Goal: Book appointment/travel/reservation

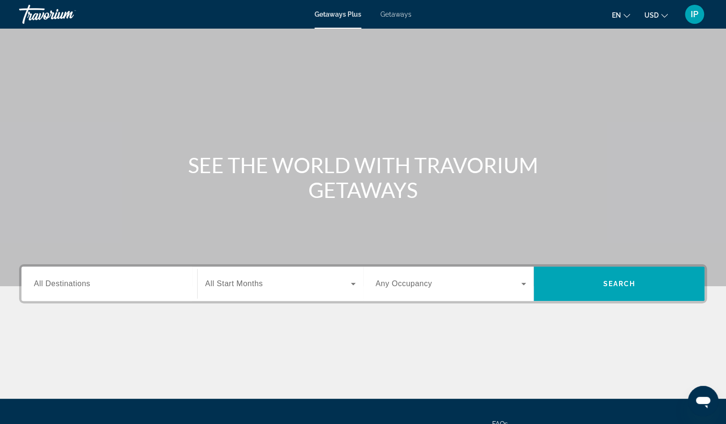
click at [400, 12] on span "Getaways" at bounding box center [395, 14] width 31 height 8
click at [61, 282] on span "All Destinations" at bounding box center [62, 284] width 56 height 8
click at [61, 282] on input "Destination All Destinations" at bounding box center [109, 284] width 151 height 11
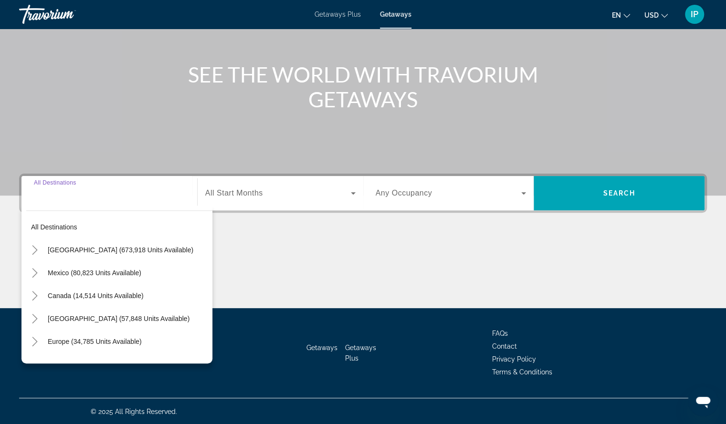
scroll to position [91, 0]
click at [34, 270] on icon "Toggle Mexico (80,823 units available)" at bounding box center [34, 273] width 5 height 10
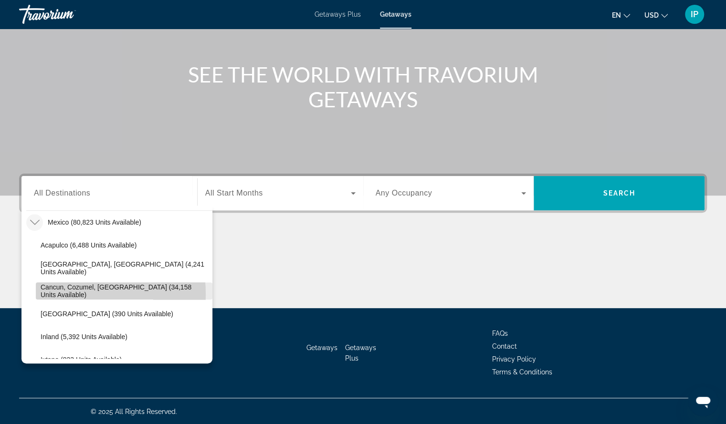
click at [58, 294] on span "Cancun, Cozumel, [GEOGRAPHIC_DATA] (34,158 units available)" at bounding box center [124, 290] width 167 height 15
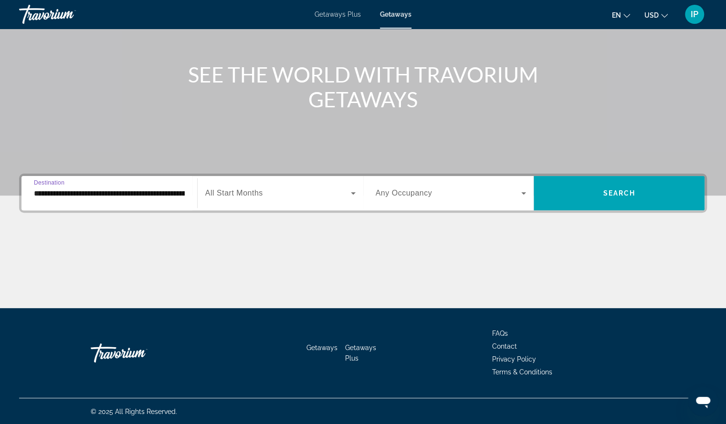
click at [42, 197] on input "**********" at bounding box center [109, 193] width 151 height 11
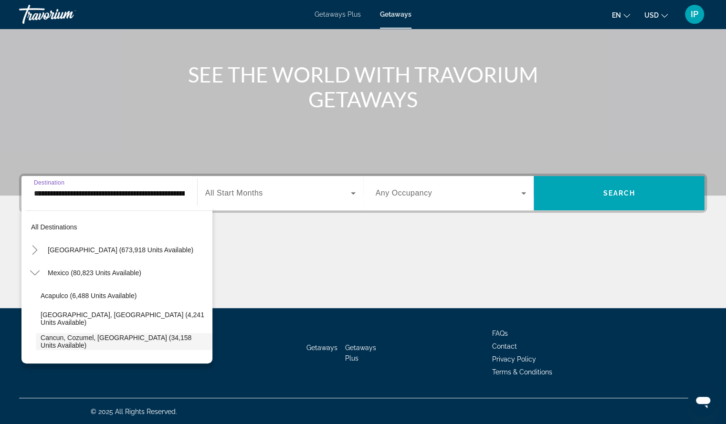
scroll to position [57, 0]
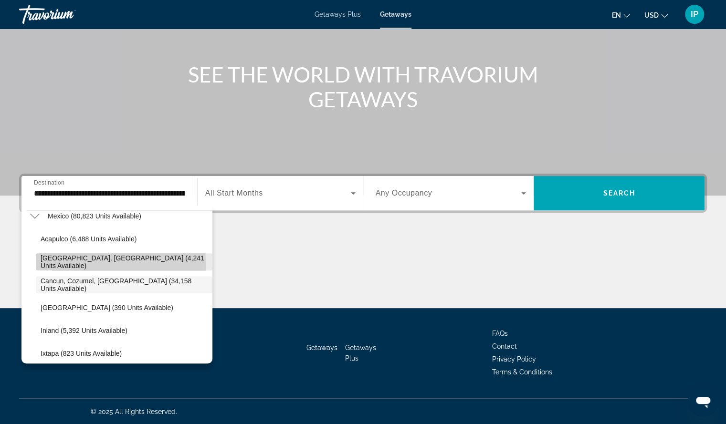
click at [68, 264] on span "[GEOGRAPHIC_DATA], [GEOGRAPHIC_DATA] (4,241 units available)" at bounding box center [124, 261] width 167 height 15
type input "**********"
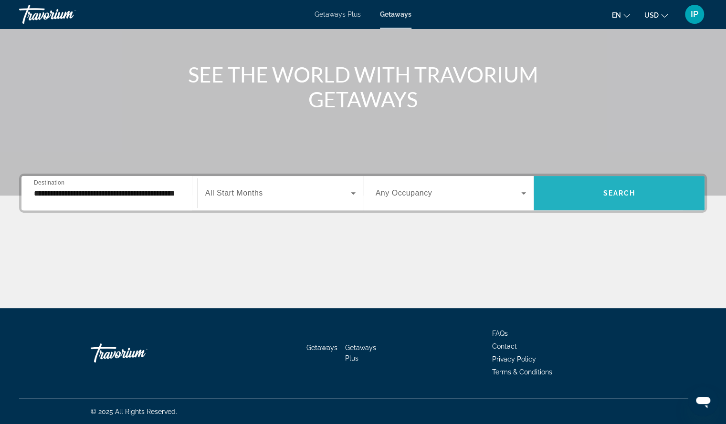
click at [573, 187] on span "Search widget" at bounding box center [618, 193] width 171 height 23
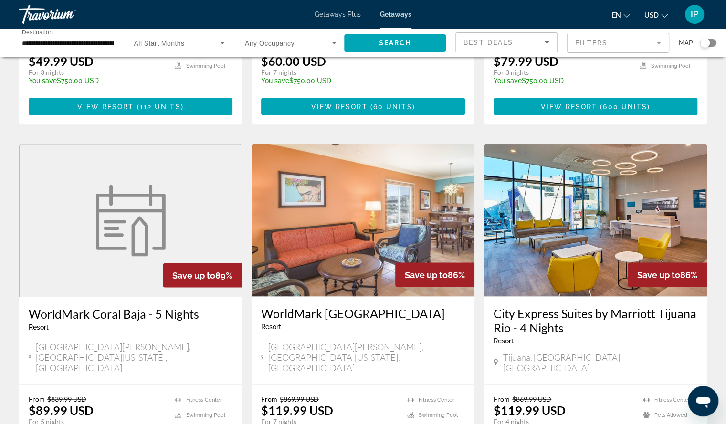
scroll to position [1040, 0]
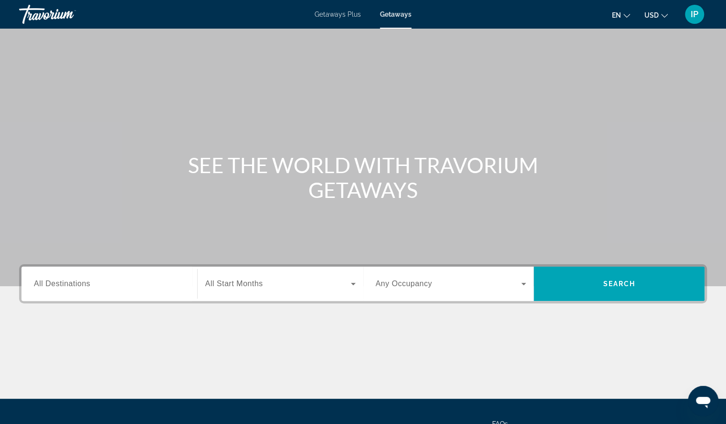
click at [86, 285] on span "All Destinations" at bounding box center [62, 284] width 56 height 8
click at [86, 285] on input "Destination All Destinations" at bounding box center [109, 284] width 151 height 11
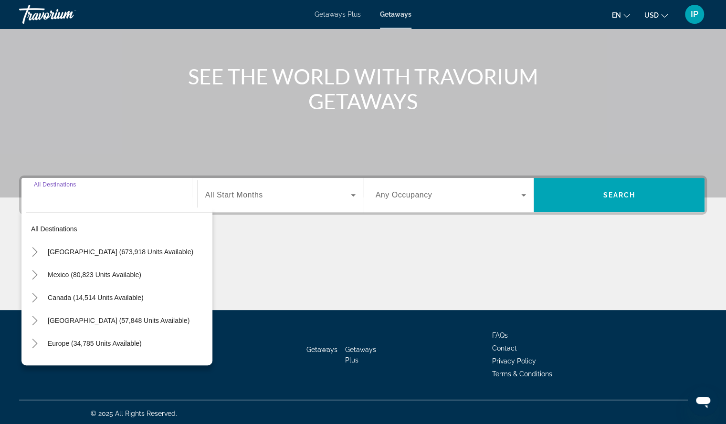
scroll to position [91, 0]
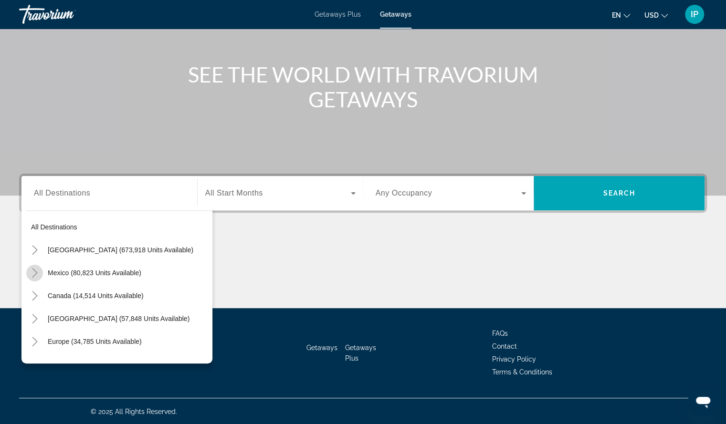
click at [35, 270] on icon "Toggle Mexico (80,823 units available)" at bounding box center [35, 273] width 10 height 10
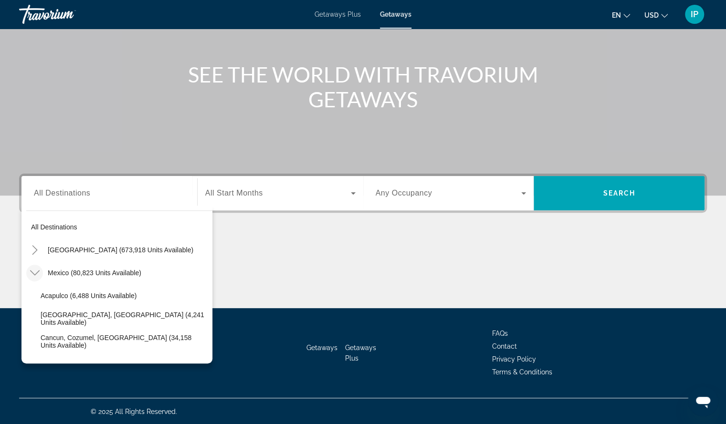
scroll to position [51, 0]
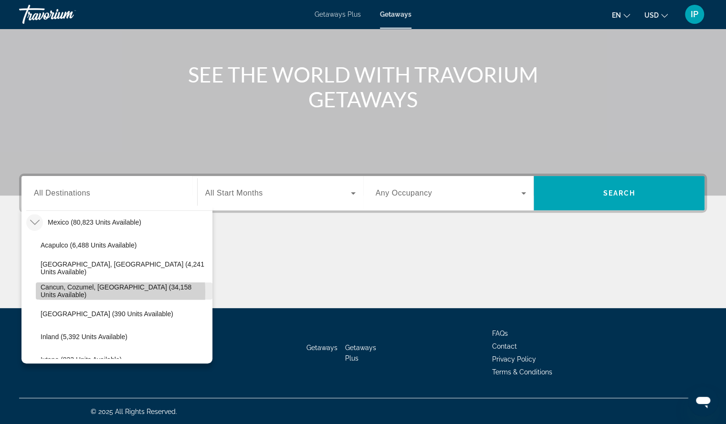
click at [62, 292] on span "Cancun, Cozumel, [GEOGRAPHIC_DATA] (34,158 units available)" at bounding box center [124, 290] width 167 height 15
type input "**********"
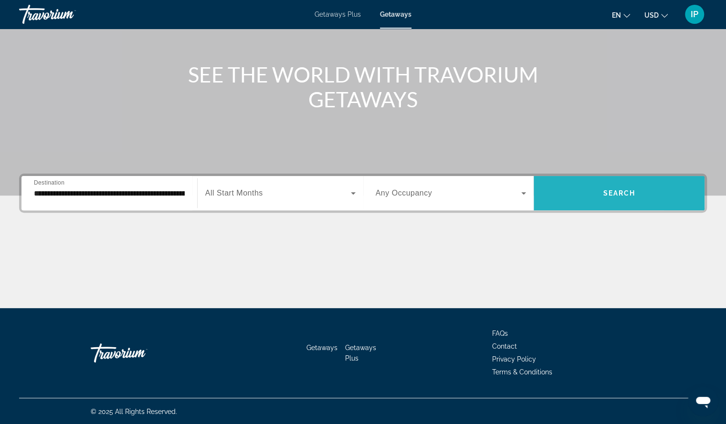
click at [563, 193] on span "Search widget" at bounding box center [618, 193] width 171 height 23
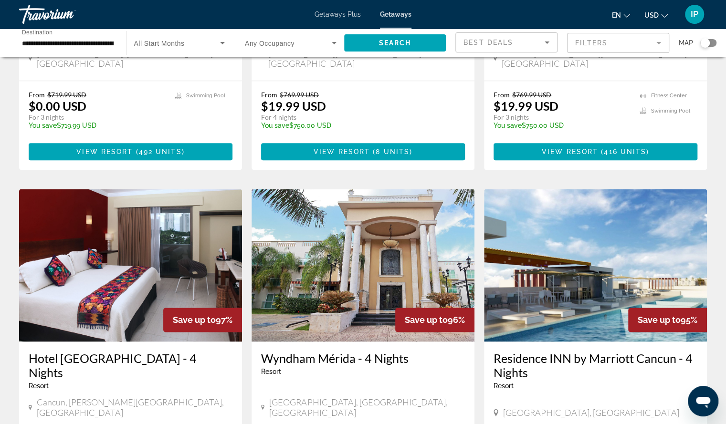
scroll to position [630, 0]
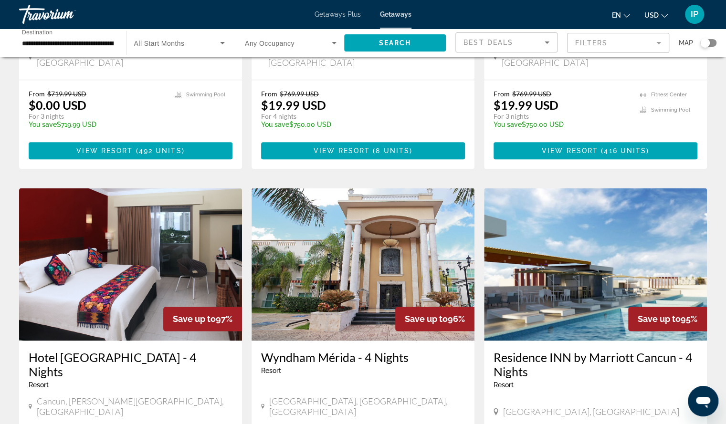
click at [605, 244] on img "Main content" at bounding box center [595, 264] width 223 height 153
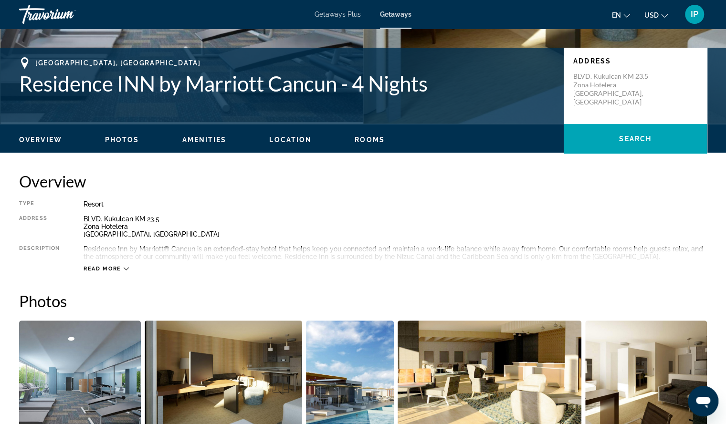
scroll to position [222, 0]
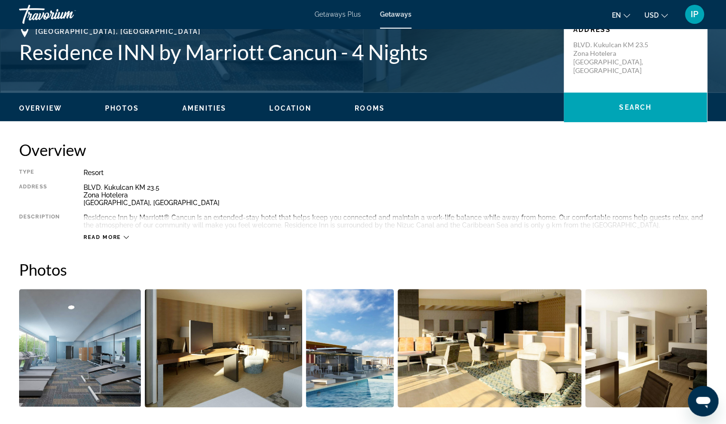
click at [124, 239] on icon "Main content" at bounding box center [126, 237] width 5 height 5
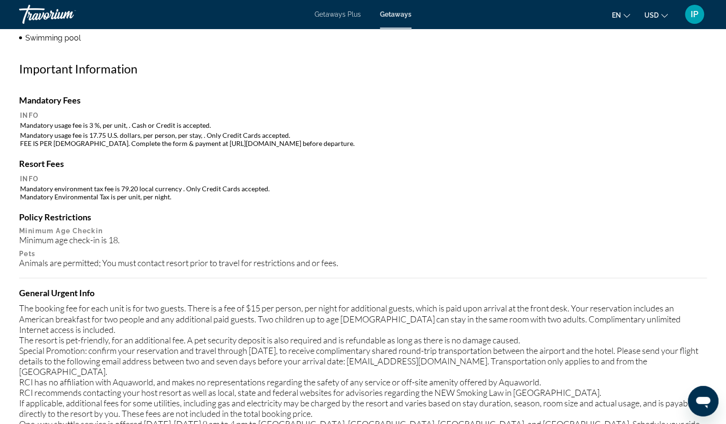
scroll to position [776, 0]
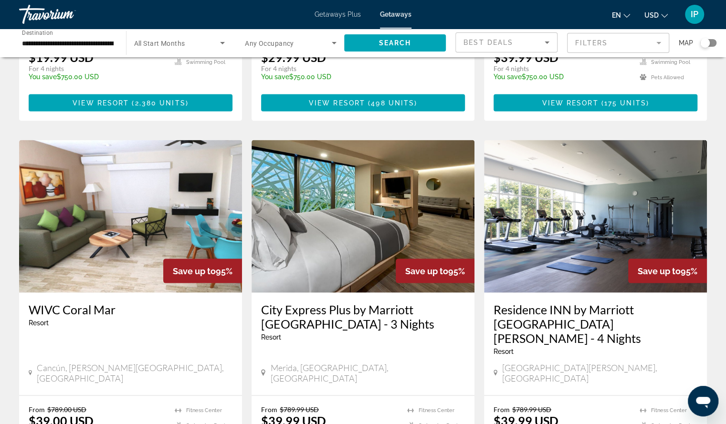
scroll to position [1084, 0]
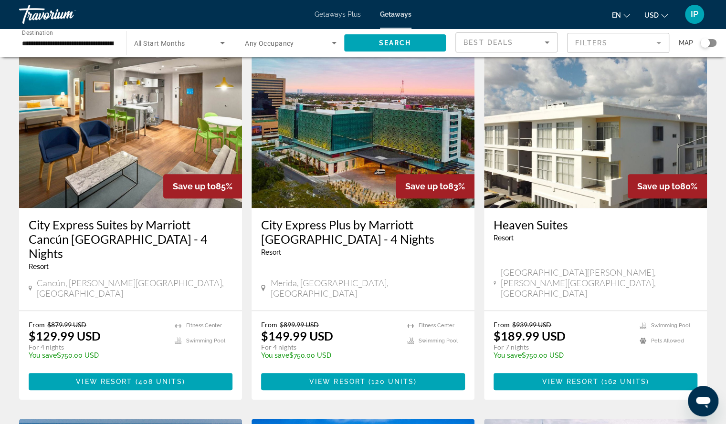
scroll to position [388, 0]
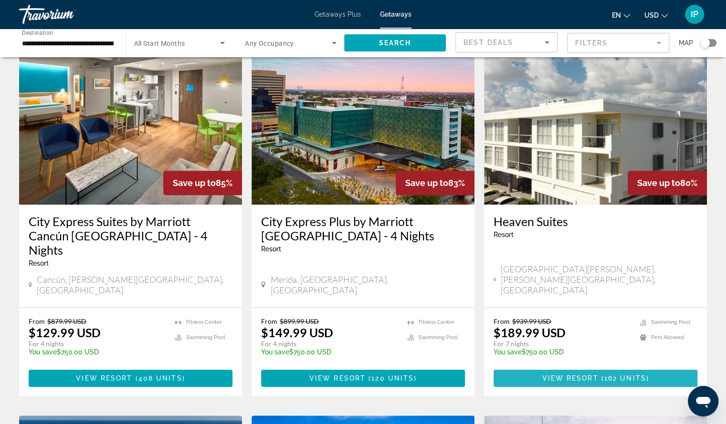
click at [614, 374] on span "162 units" at bounding box center [625, 378] width 42 height 8
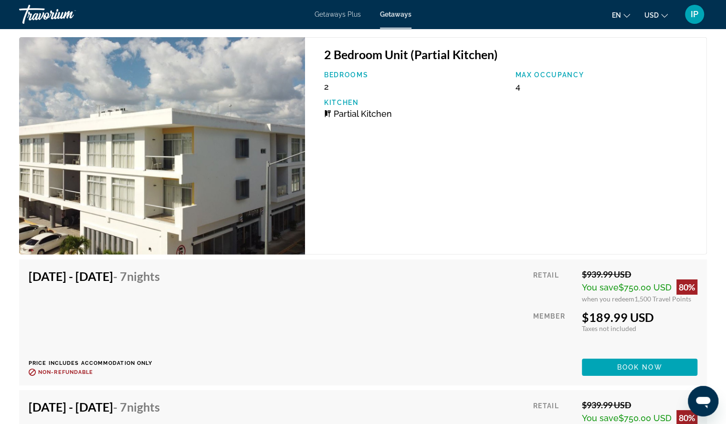
scroll to position [1609, 0]
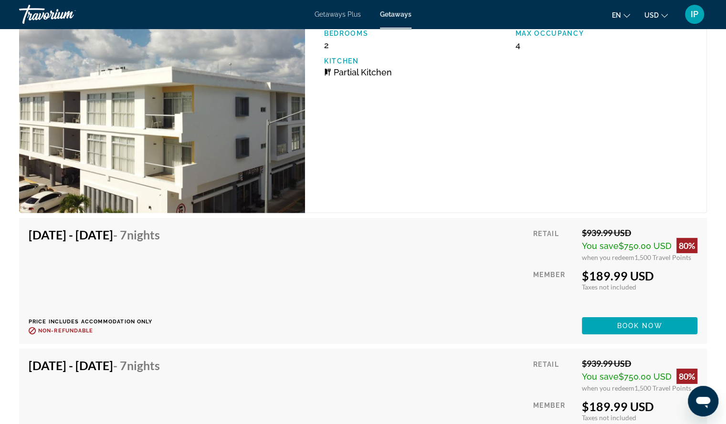
click at [228, 340] on div "[DATE] - [DATE] - 7 Nights Price includes accommodation only Refundable until :…" at bounding box center [362, 281] width 687 height 126
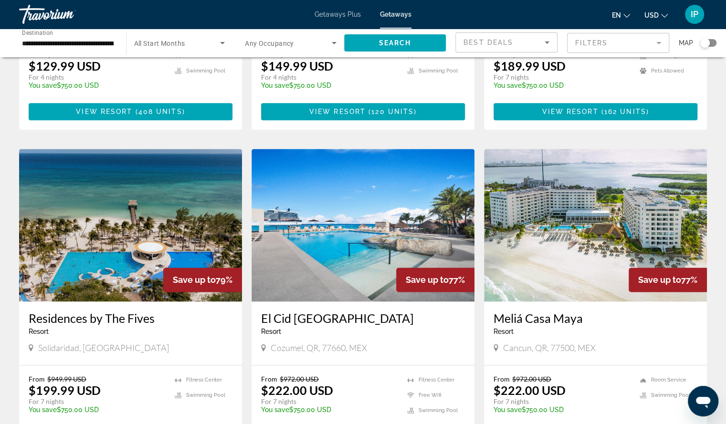
scroll to position [658, 0]
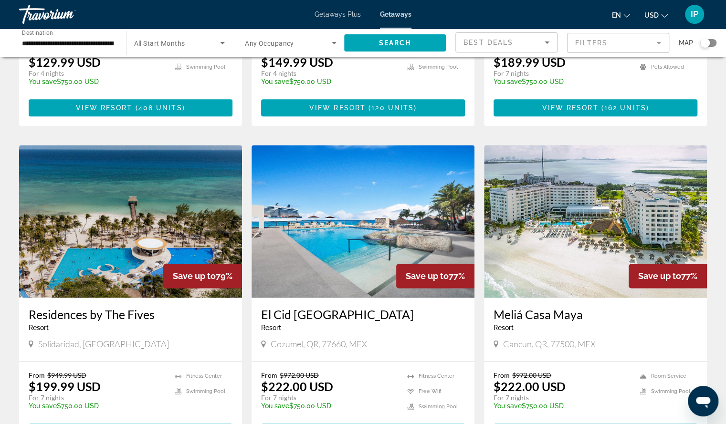
click at [565, 424] on span "View Resort" at bounding box center [571, 432] width 56 height 8
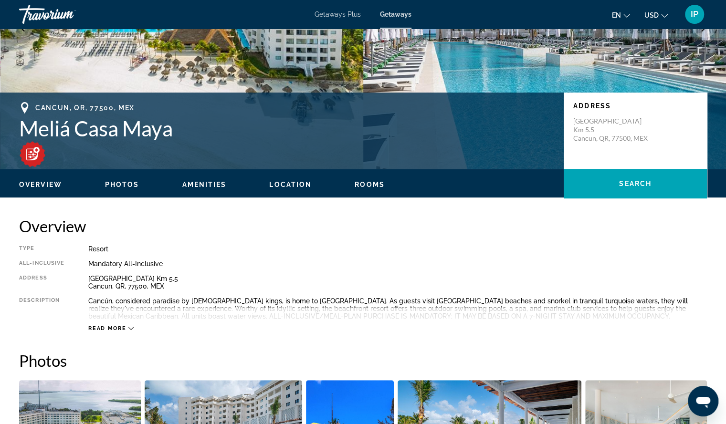
scroll to position [149, 0]
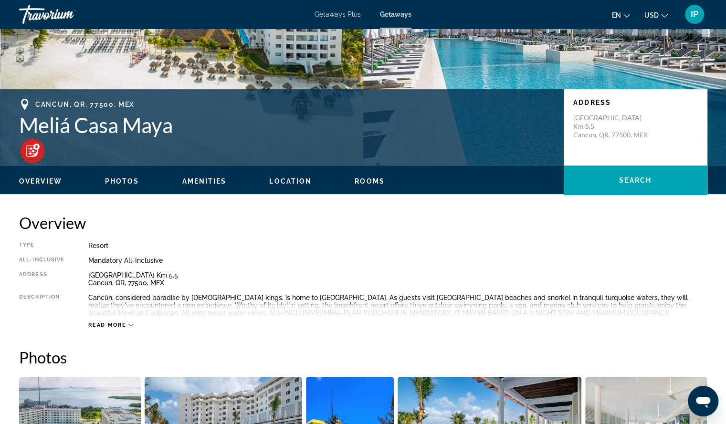
click at [131, 322] on div "Read more" at bounding box center [110, 325] width 45 height 6
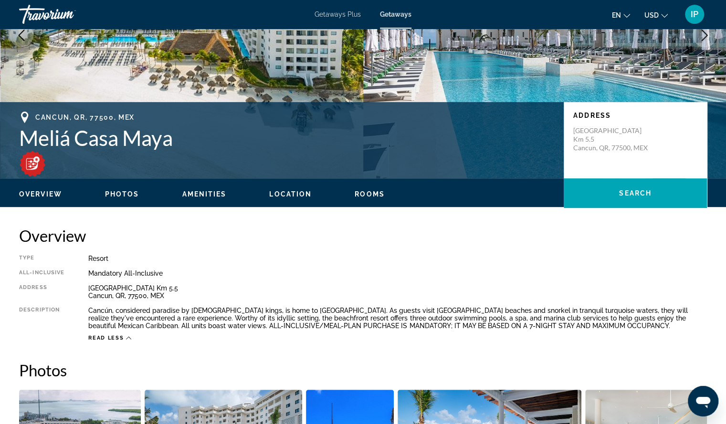
scroll to position [130, 0]
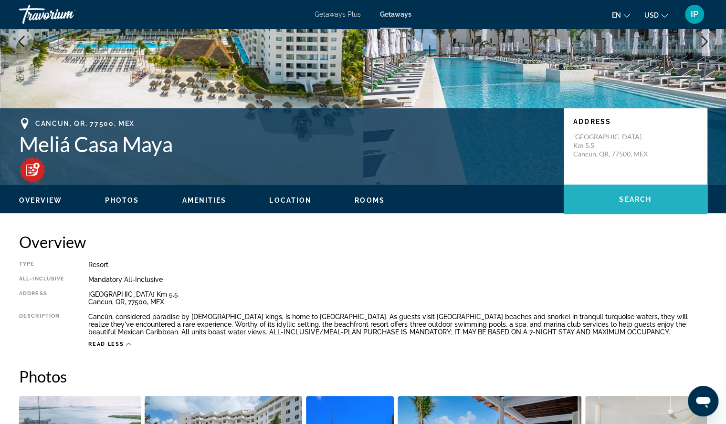
click at [632, 201] on span "Search" at bounding box center [635, 200] width 32 height 8
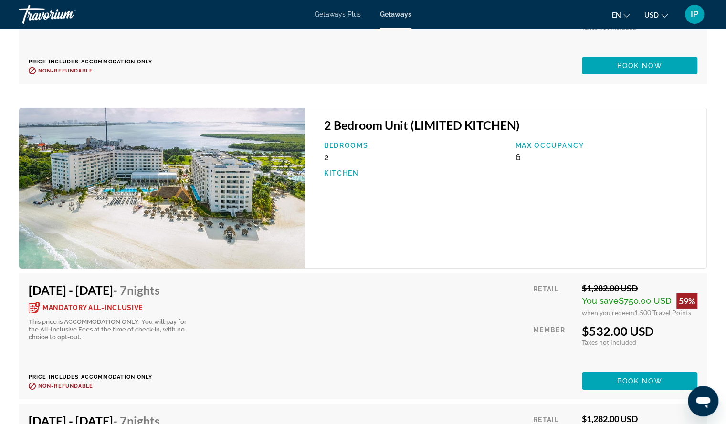
scroll to position [3941, 0]
